Goal: Information Seeking & Learning: Learn about a topic

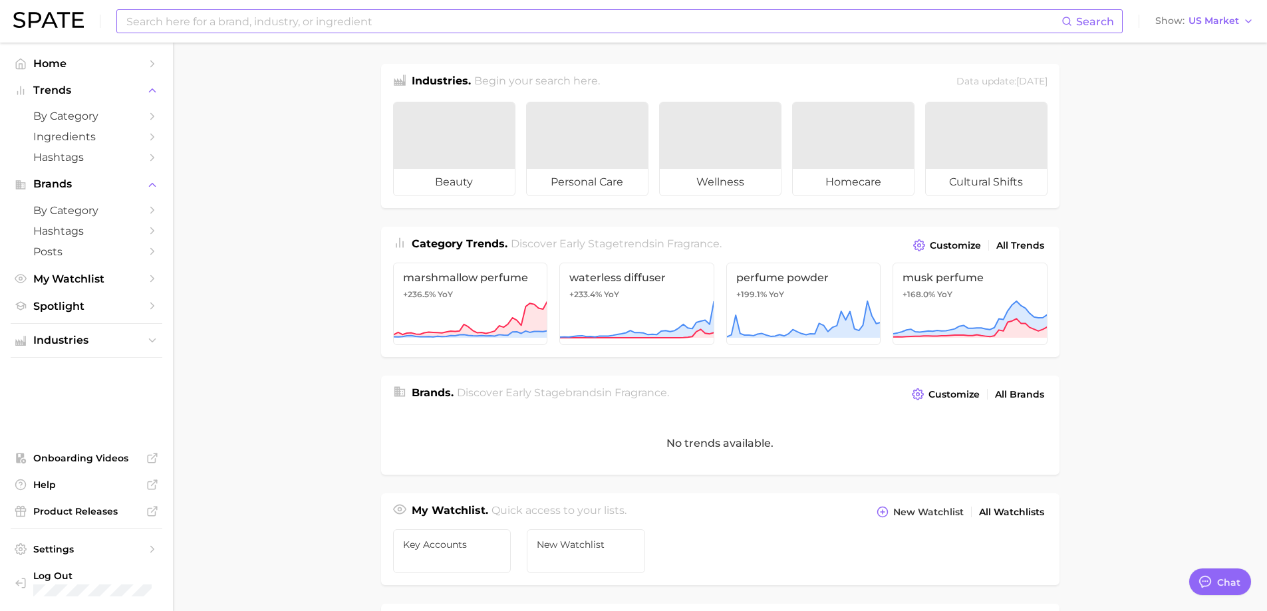
type textarea "x"
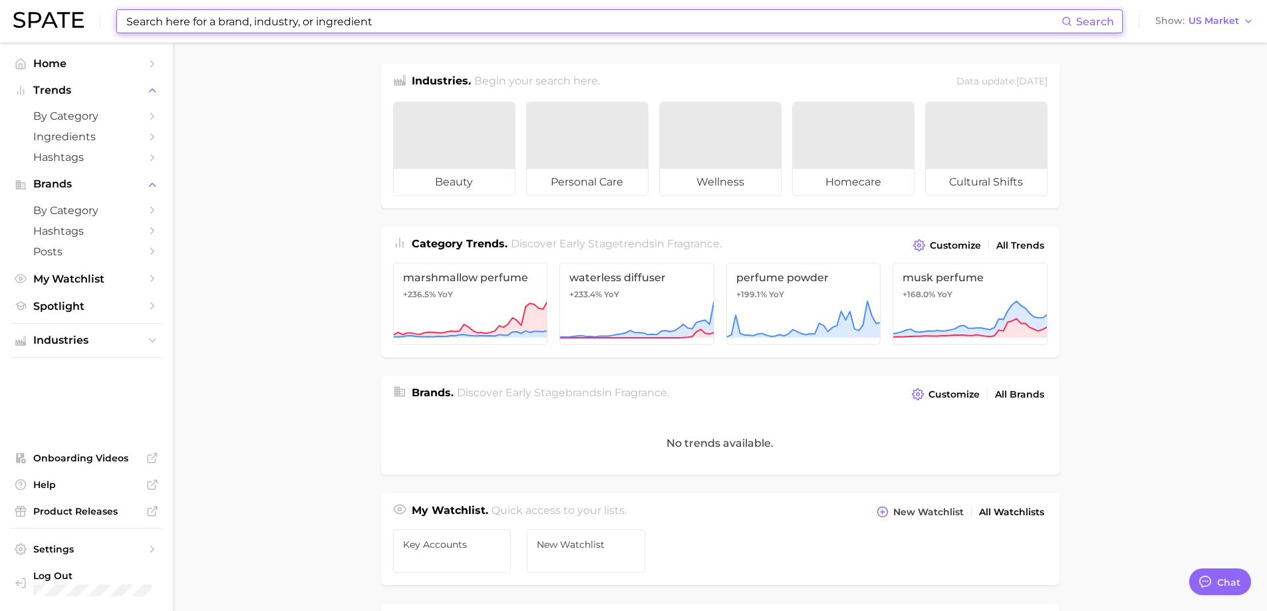
click at [455, 22] on input at bounding box center [593, 21] width 936 height 23
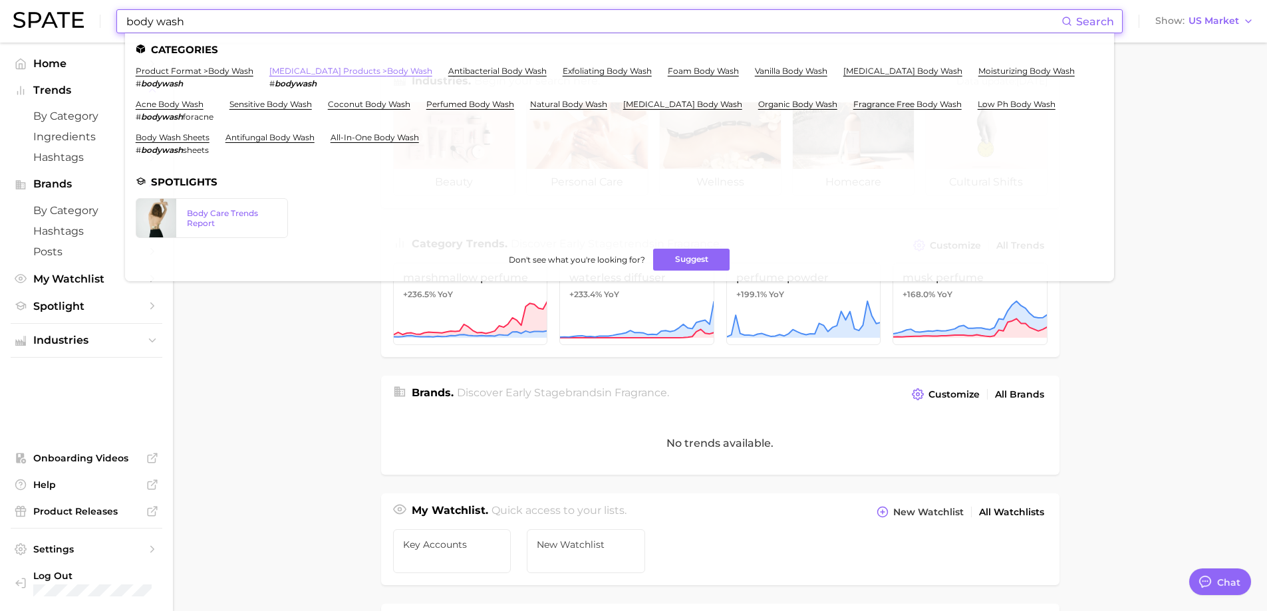
type input "body wash"
click at [277, 72] on link "[MEDICAL_DATA] products > body wash" at bounding box center [350, 71] width 163 height 10
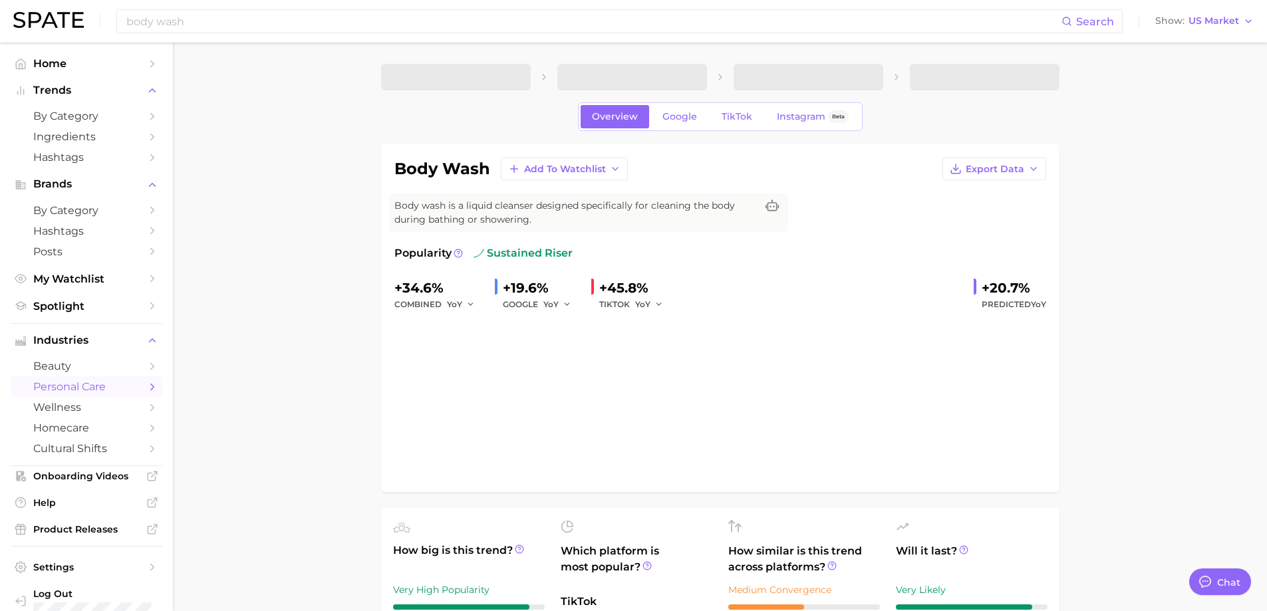
type textarea "x"
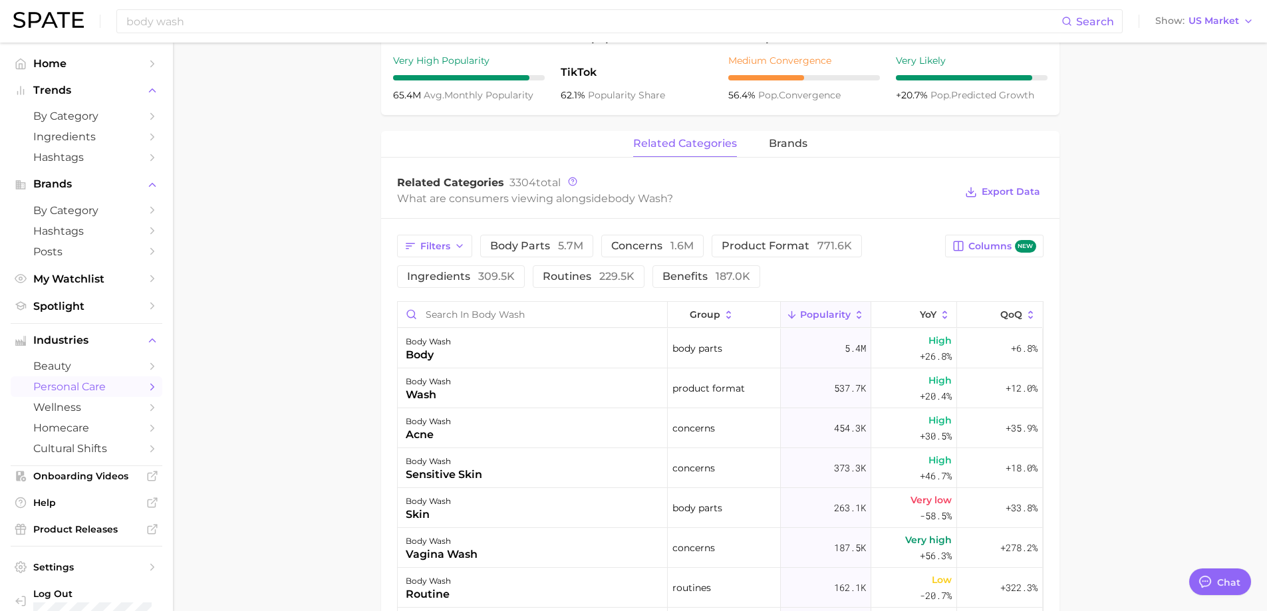
scroll to position [532, 0]
click at [440, 277] on span "ingredients 309.5k" at bounding box center [461, 274] width 108 height 11
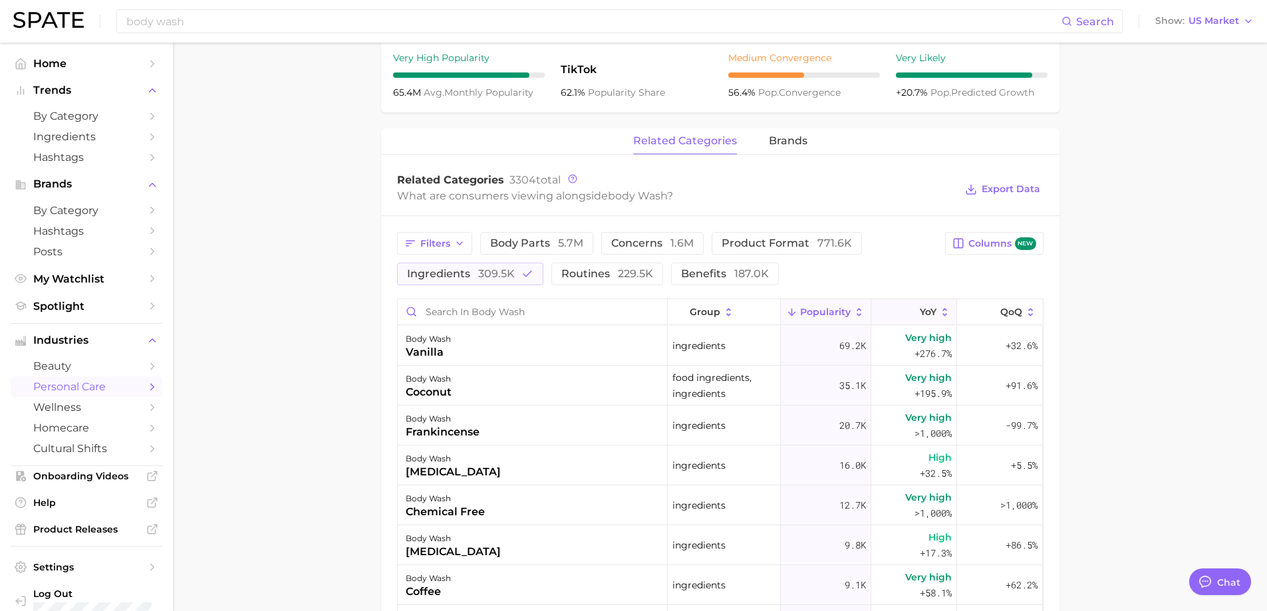
click at [912, 299] on button "YoY" at bounding box center [914, 312] width 86 height 26
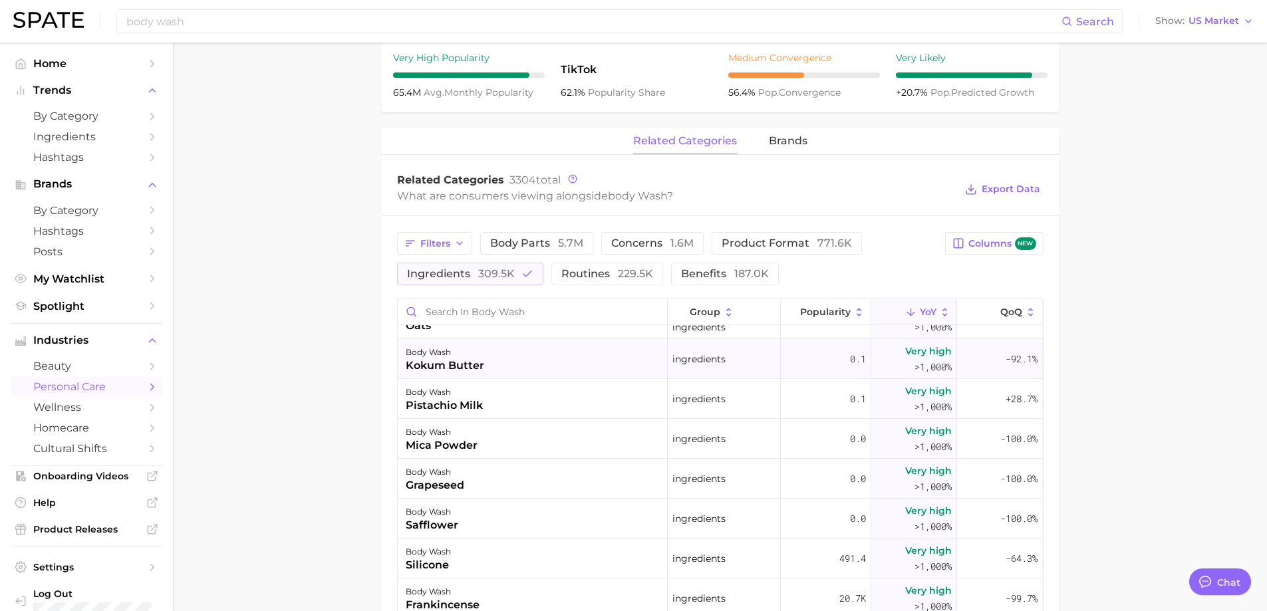
scroll to position [0, 0]
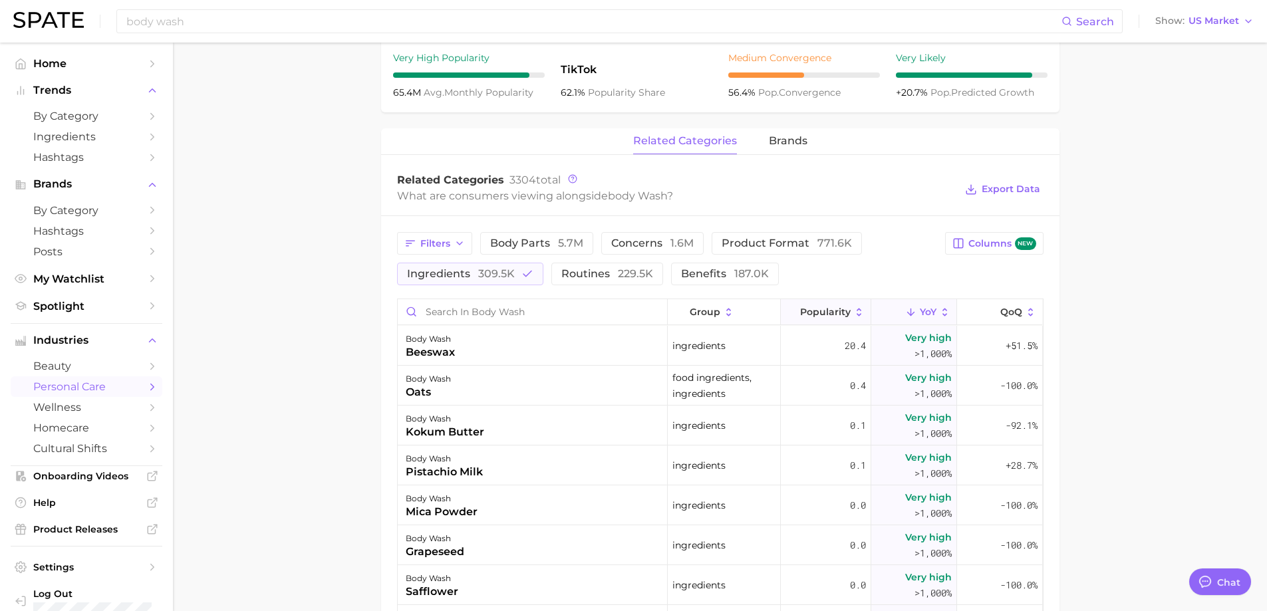
click at [811, 309] on span "Popularity" at bounding box center [825, 312] width 51 height 11
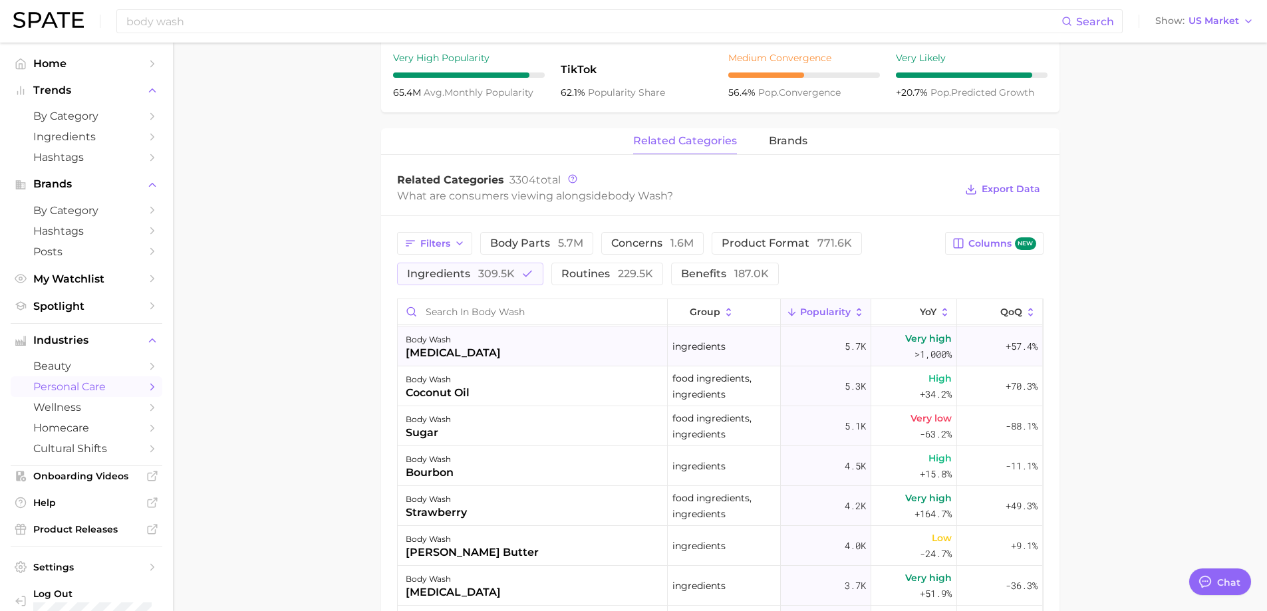
scroll to position [399, 0]
click at [1003, 310] on span "QoQ" at bounding box center [1011, 312] width 22 height 11
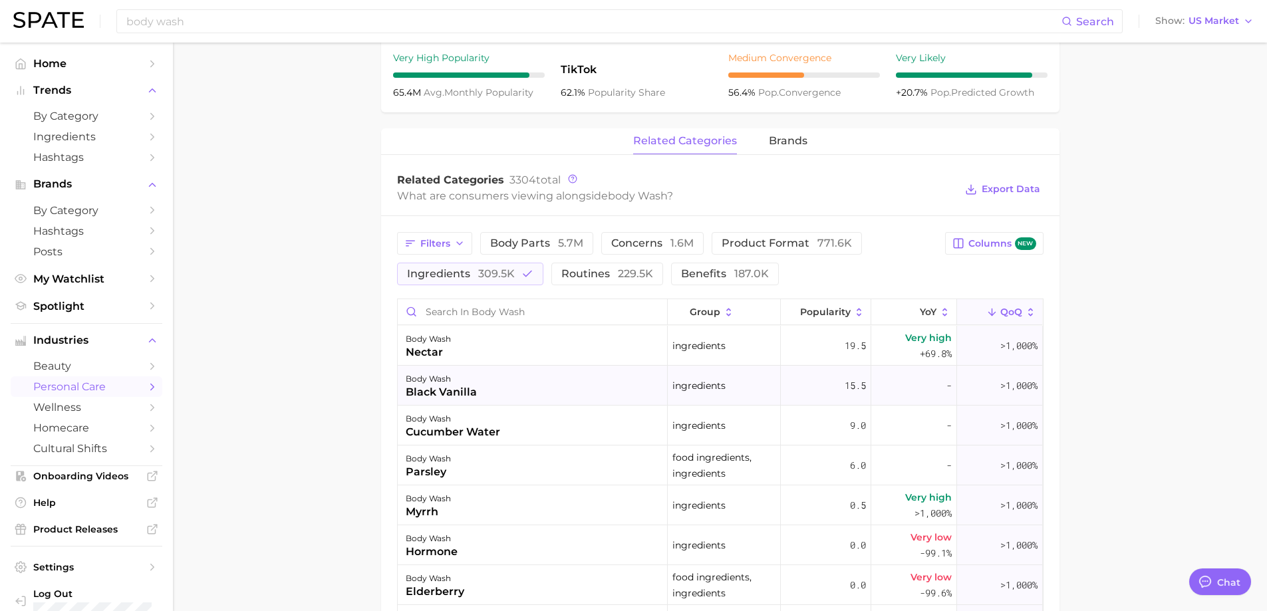
click at [455, 392] on div "black vanilla" at bounding box center [441, 392] width 71 height 16
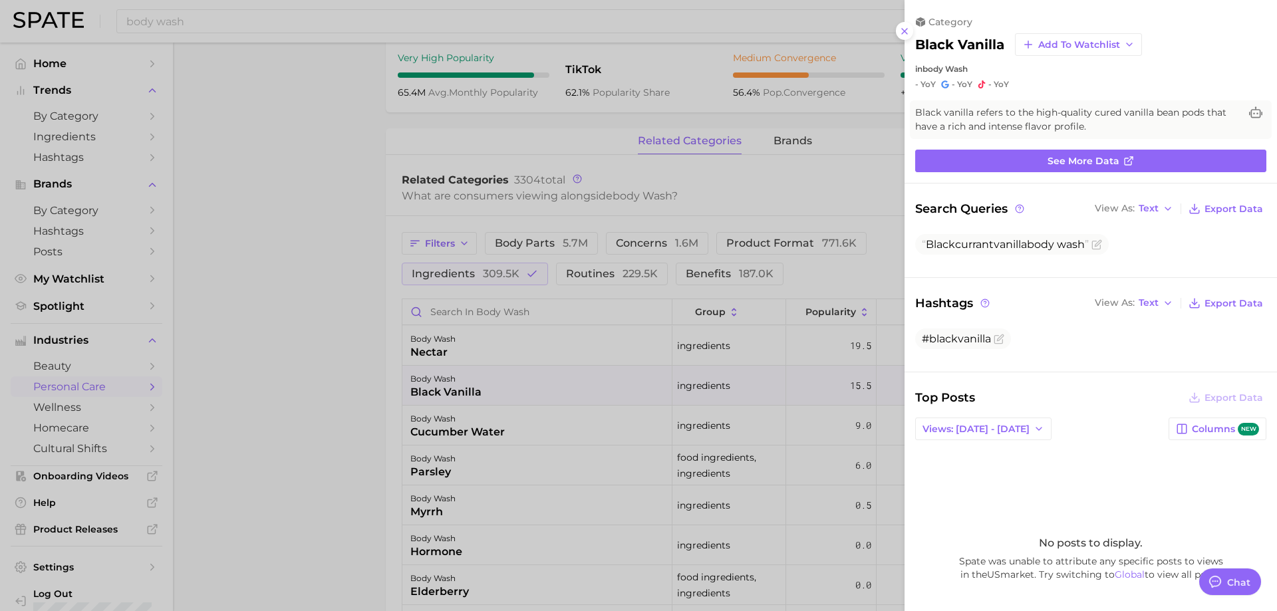
click at [334, 356] on div at bounding box center [638, 305] width 1277 height 611
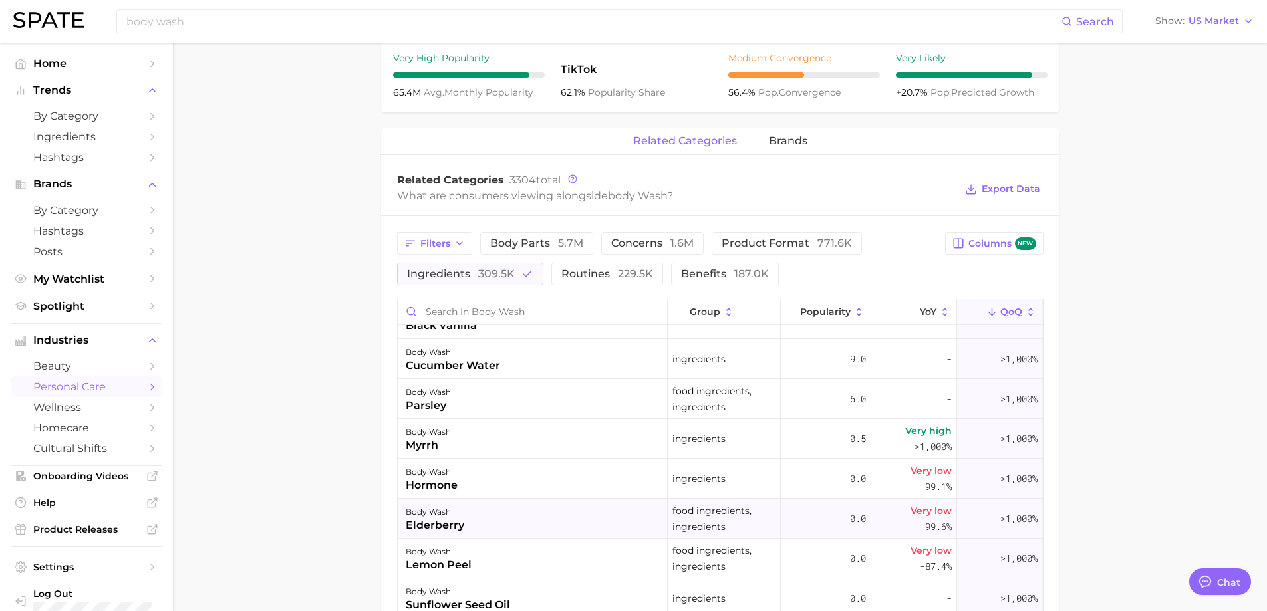
scroll to position [133, 0]
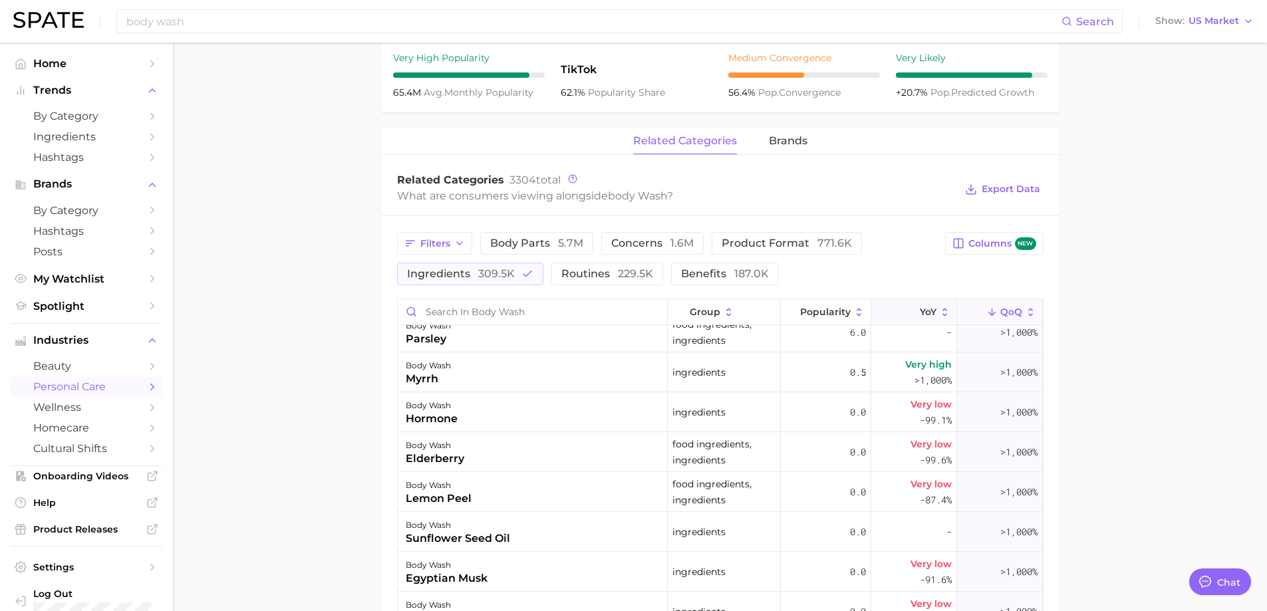
click at [905, 313] on icon at bounding box center [911, 313] width 12 height 12
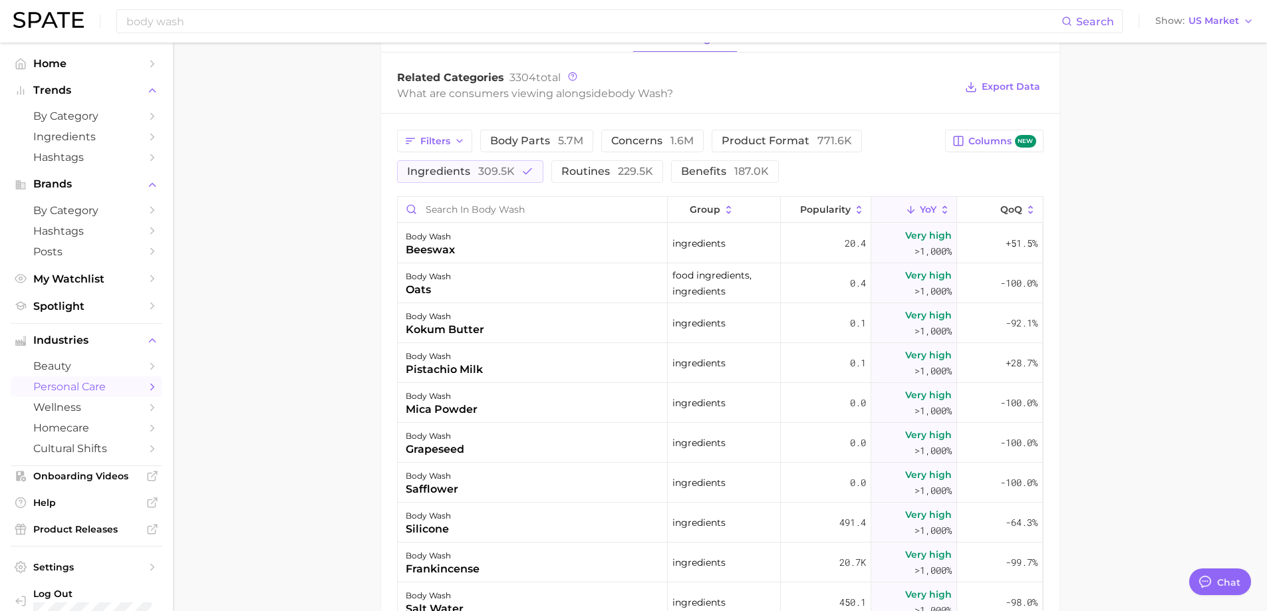
scroll to position [665, 0]
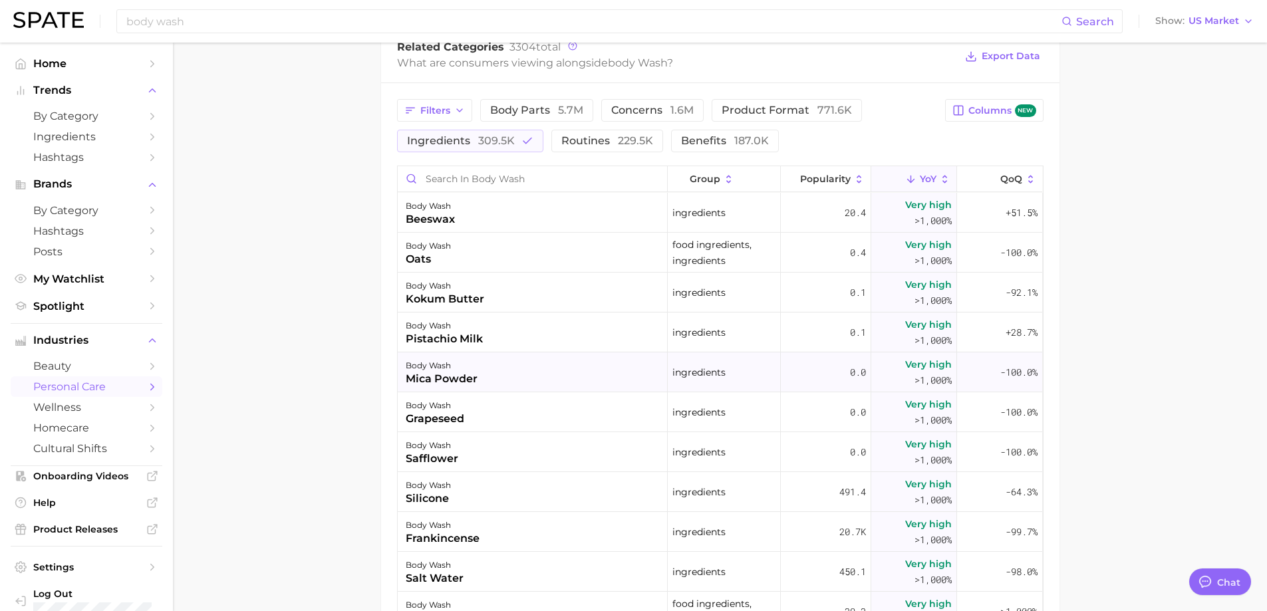
click at [462, 378] on div "mica powder" at bounding box center [442, 379] width 72 height 16
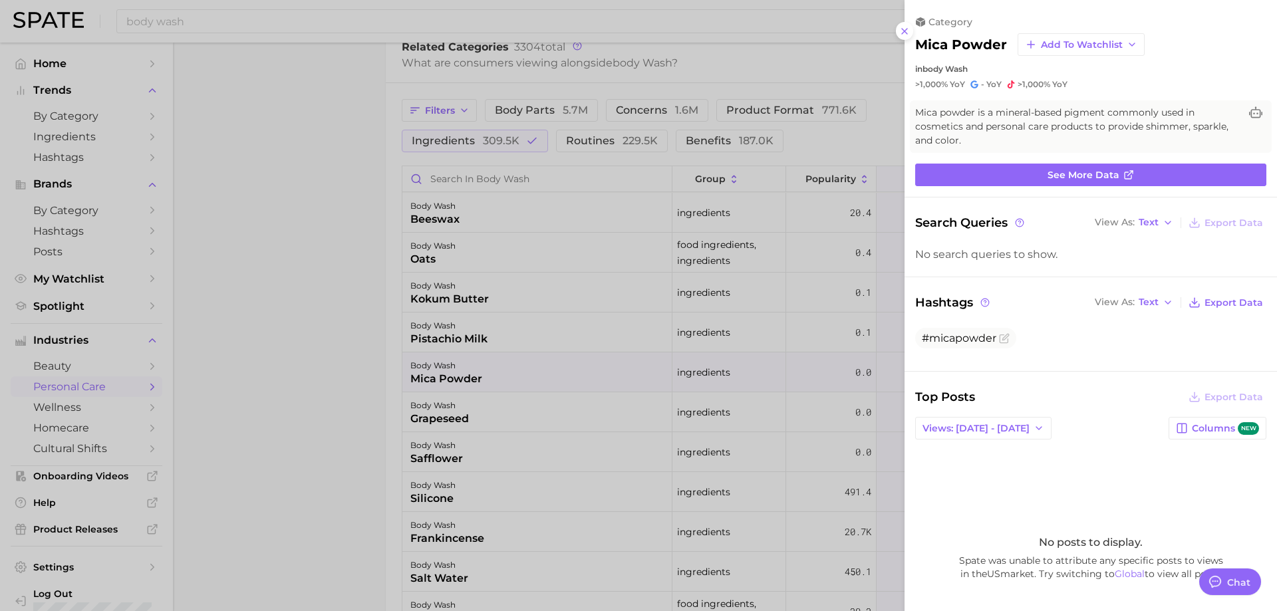
click at [356, 364] on div at bounding box center [638, 305] width 1277 height 611
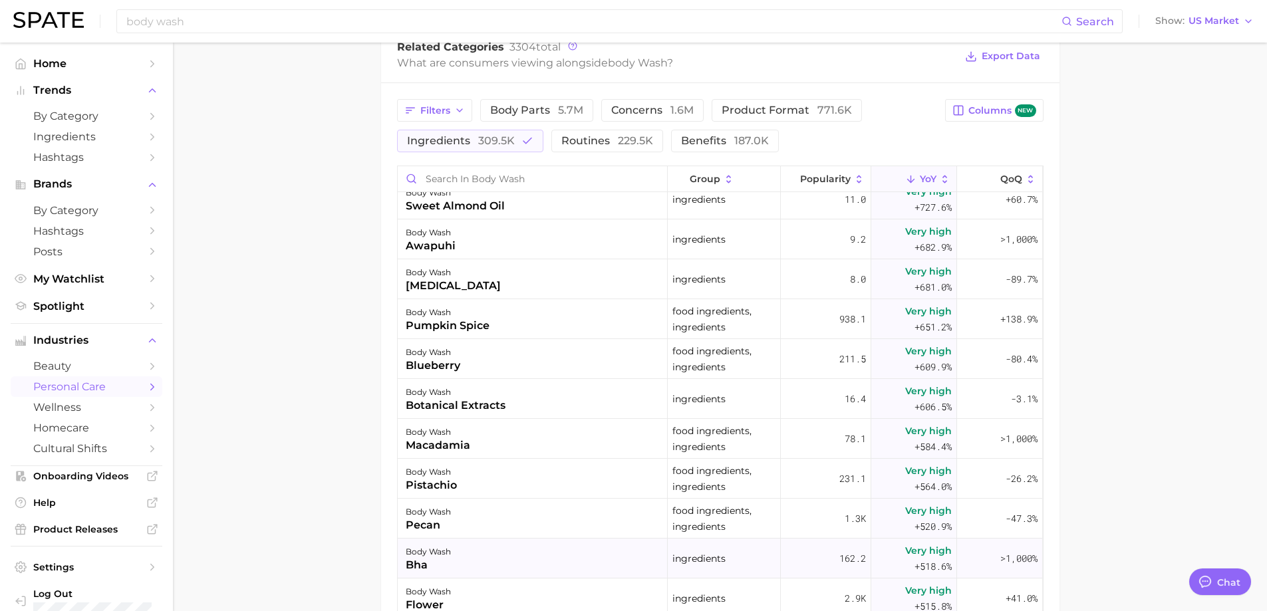
scroll to position [2394, 0]
